Goal: Transaction & Acquisition: Purchase product/service

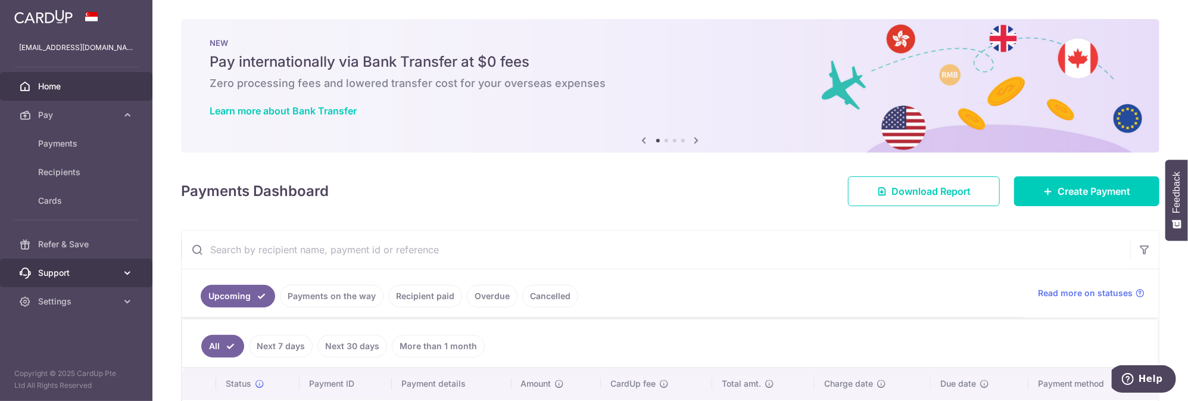
click at [78, 267] on span "Support" at bounding box center [77, 273] width 79 height 12
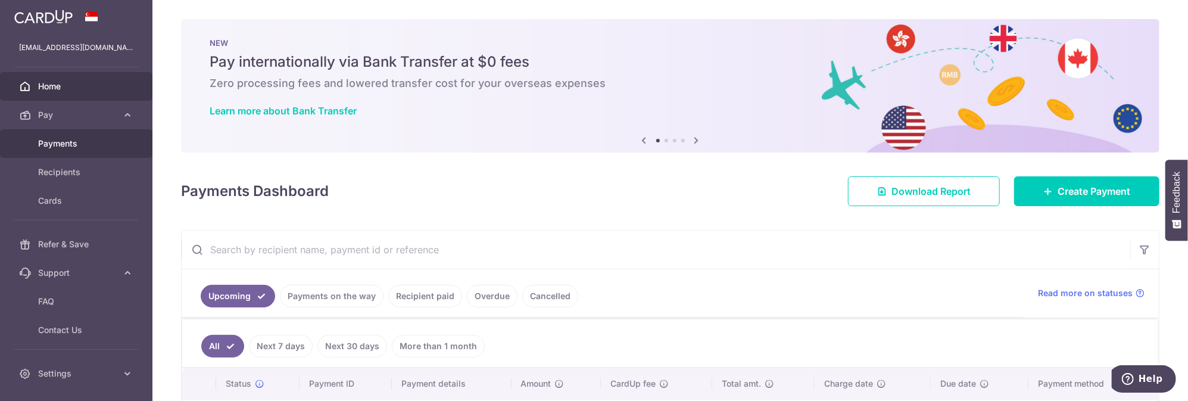
click at [70, 144] on span "Payments" at bounding box center [77, 144] width 79 height 12
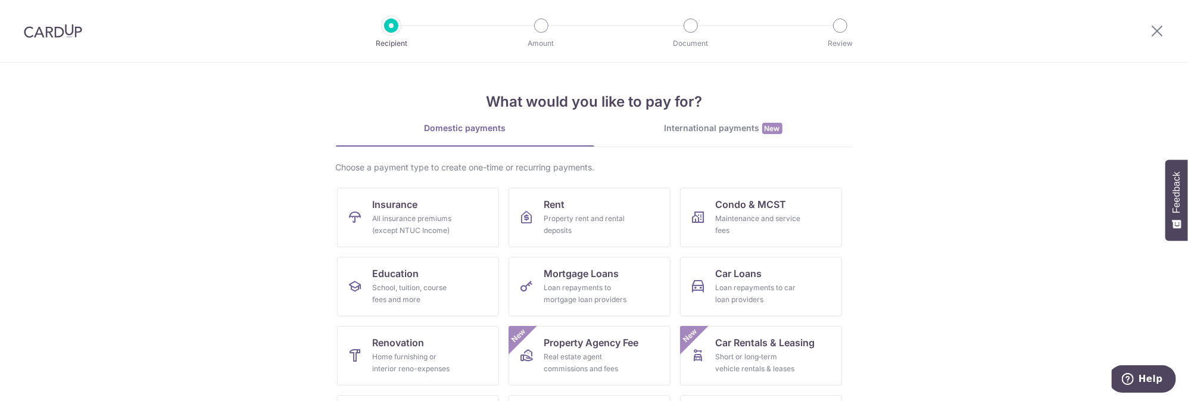
scroll to position [131, 0]
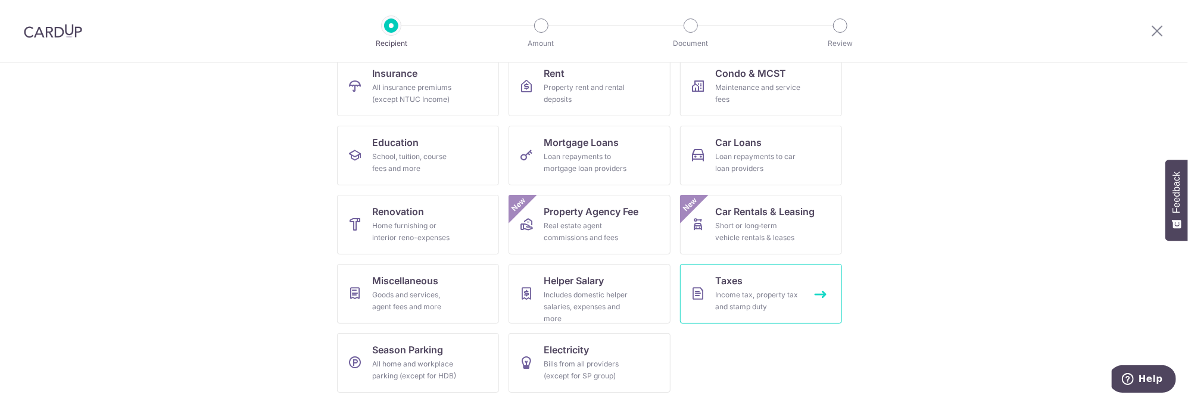
click at [761, 301] on div "Income tax, property tax and stamp duty" at bounding box center [759, 301] width 86 height 24
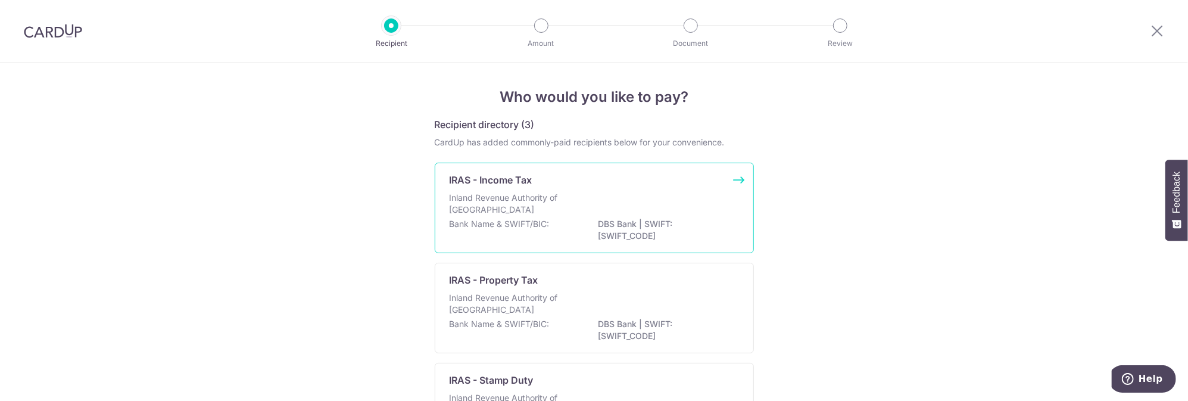
click at [515, 197] on p "Inland Revenue Authority of [GEOGRAPHIC_DATA]" at bounding box center [513, 204] width 126 height 24
